Goal: Check status

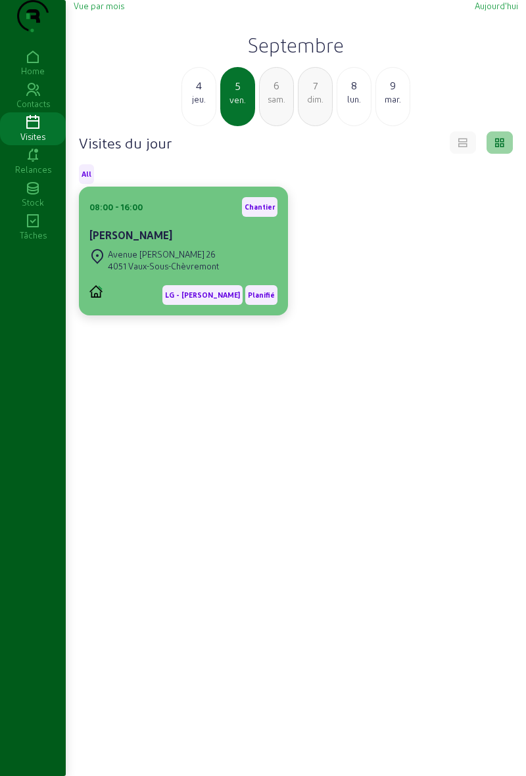
click at [248, 271] on div "[STREET_ADDRESS][PERSON_NAME]" at bounding box center [183, 260] width 188 height 29
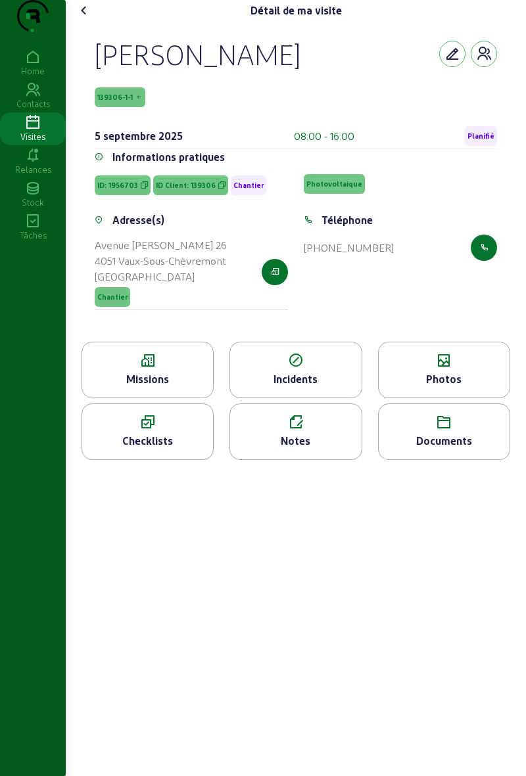
click at [95, 21] on cam-font-icon at bounding box center [84, 10] width 21 height 21
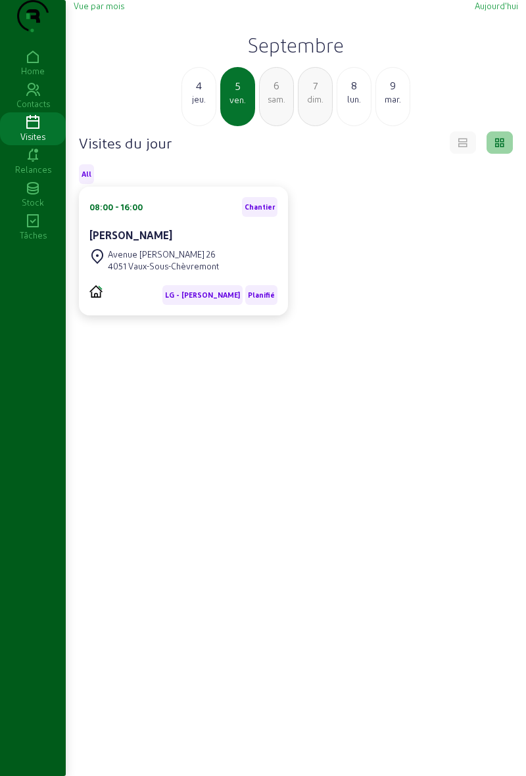
click at [202, 93] on div "4" at bounding box center [199, 86] width 34 height 16
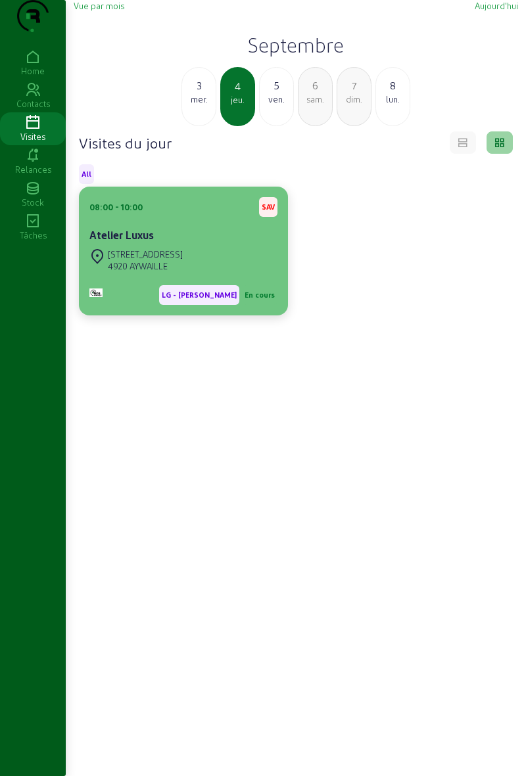
click at [265, 275] on div "[STREET_ADDRESS]" at bounding box center [183, 260] width 188 height 29
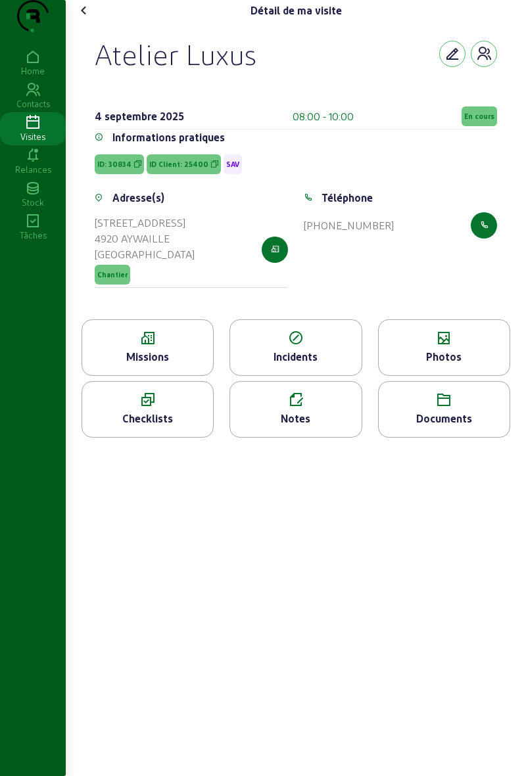
click at [482, 121] on span "En cours" at bounding box center [479, 116] width 30 height 9
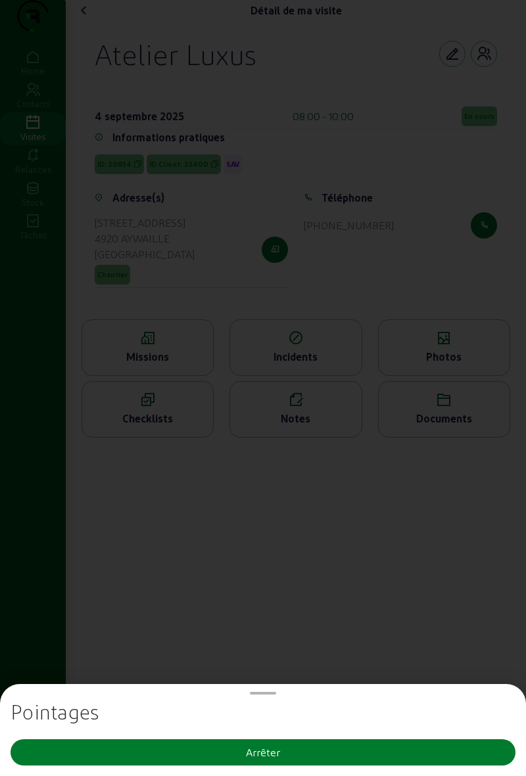
click at [371, 755] on button "Arrêter" at bounding box center [263, 752] width 505 height 26
